Goal: Navigation & Orientation: Understand site structure

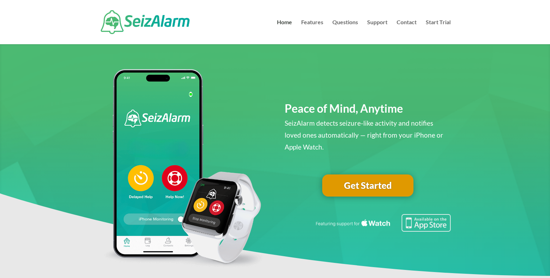
click at [324, 34] on li "Features" at bounding box center [316, 32] width 30 height 25
click at [318, 23] on link "Features" at bounding box center [312, 32] width 22 height 25
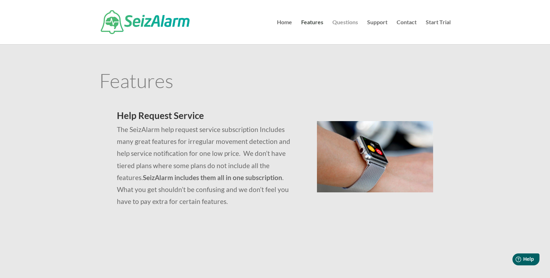
click at [344, 22] on link "Questions" at bounding box center [345, 32] width 26 height 25
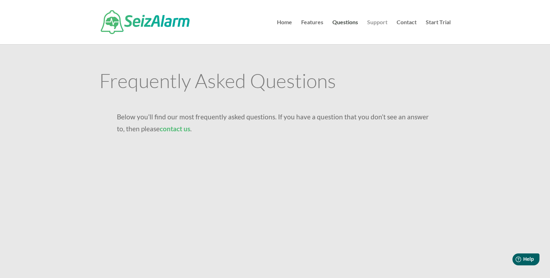
click at [372, 22] on link "Support" at bounding box center [377, 32] width 20 height 25
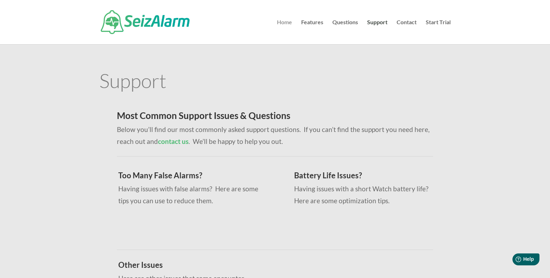
click at [284, 24] on link "Home" at bounding box center [284, 32] width 15 height 25
